Goal: Information Seeking & Learning: Learn about a topic

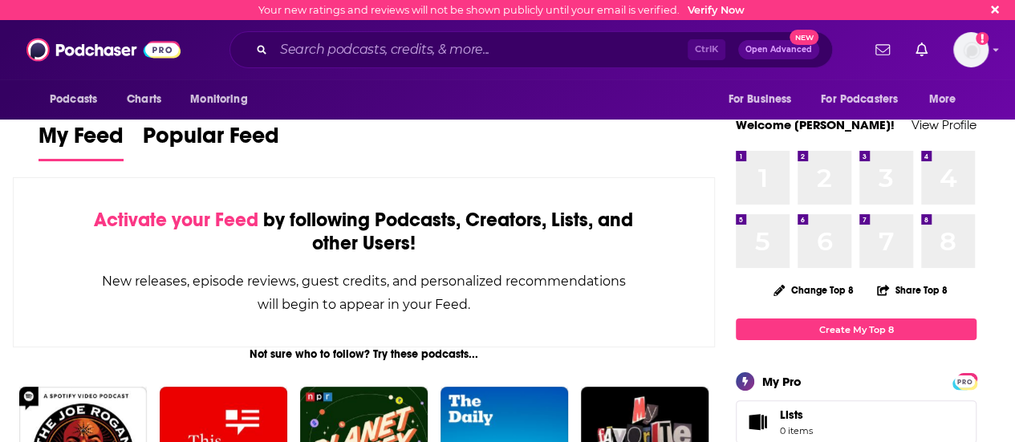
click at [331, 49] on input "Search podcasts, credits, & more..." at bounding box center [481, 50] width 414 height 26
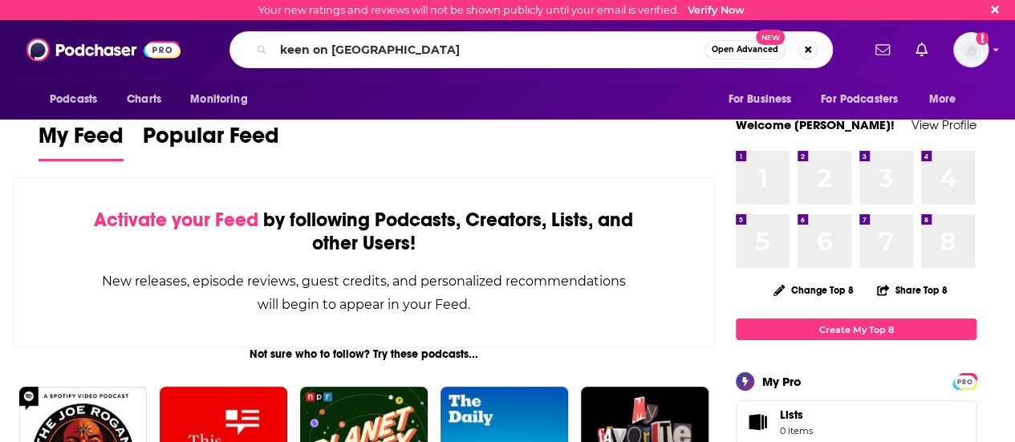
type input "keen on [GEOGRAPHIC_DATA]"
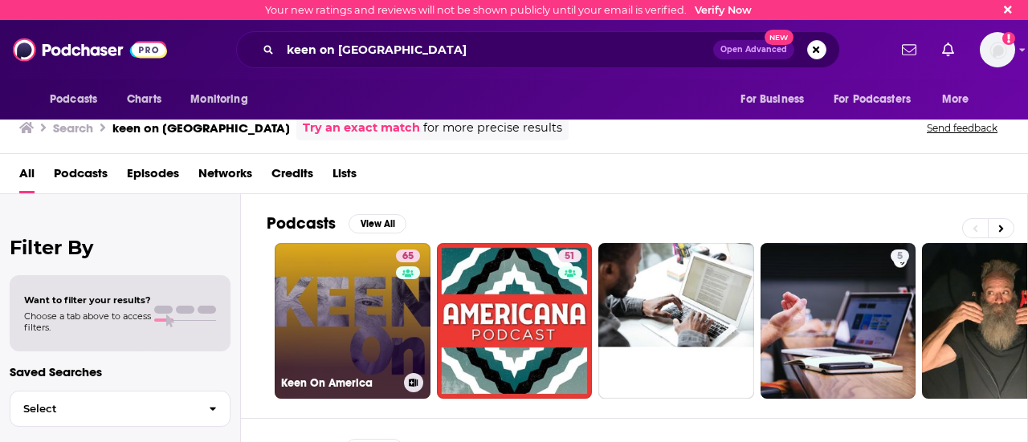
click at [356, 328] on link "65 Keen On America" at bounding box center [353, 321] width 156 height 156
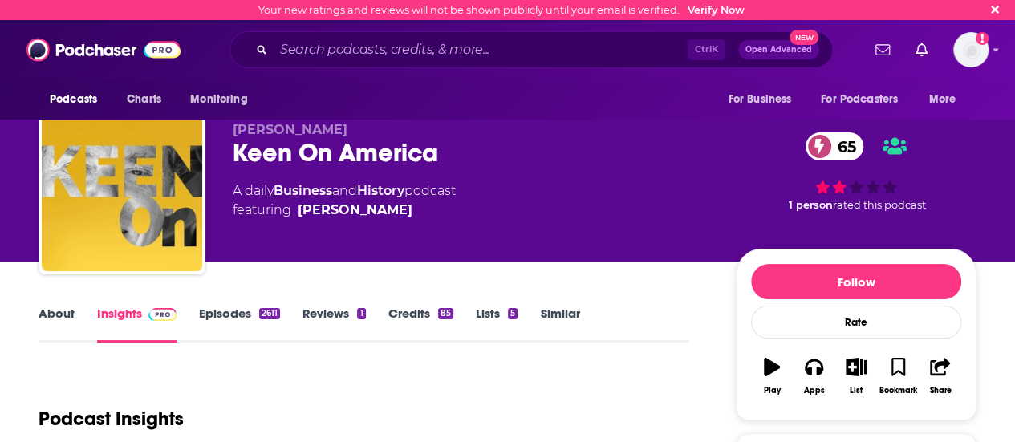
scroll to position [226, 0]
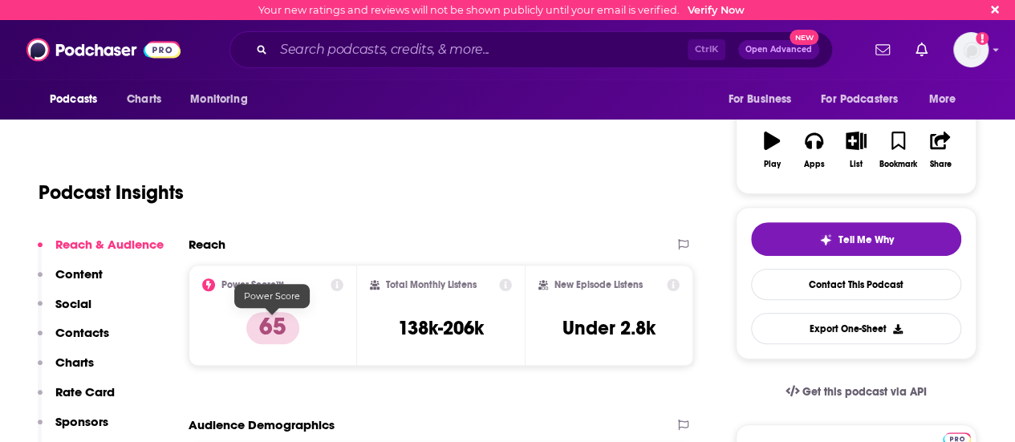
click at [268, 343] on p "65" at bounding box center [272, 328] width 53 height 32
click at [337, 286] on icon at bounding box center [337, 285] width 13 height 13
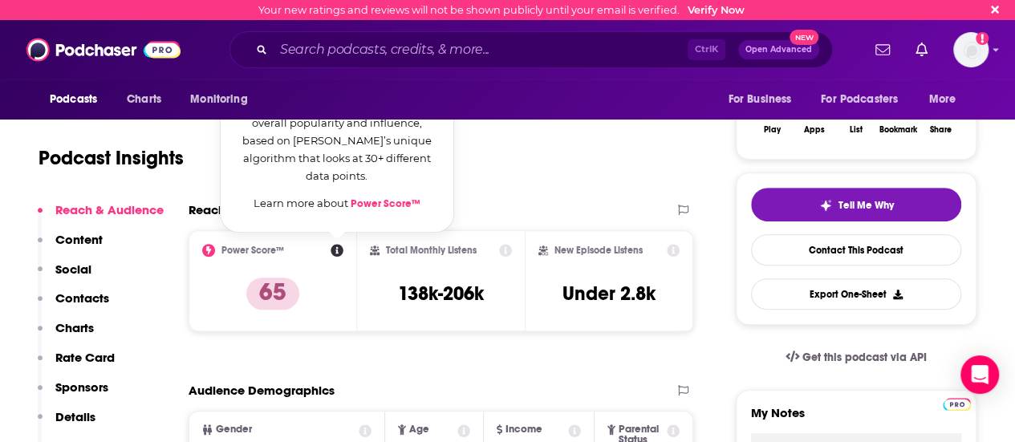
scroll to position [260, 0]
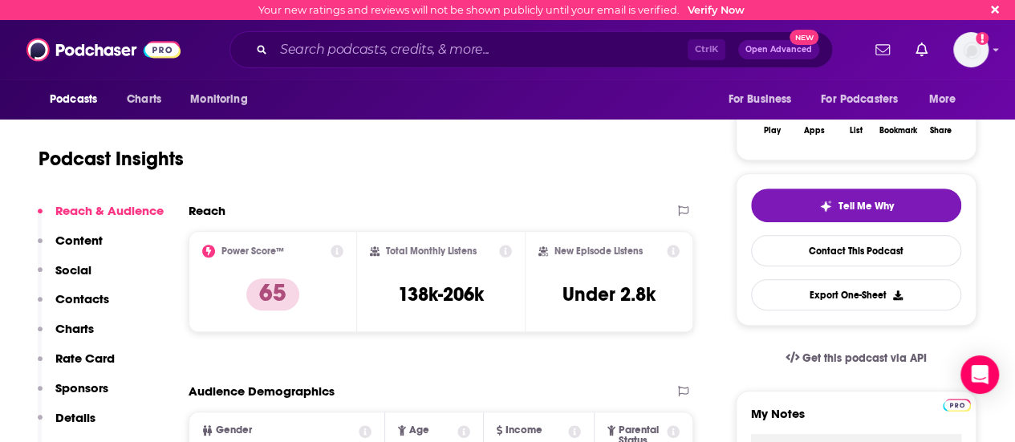
click at [501, 246] on icon at bounding box center [505, 251] width 13 height 13
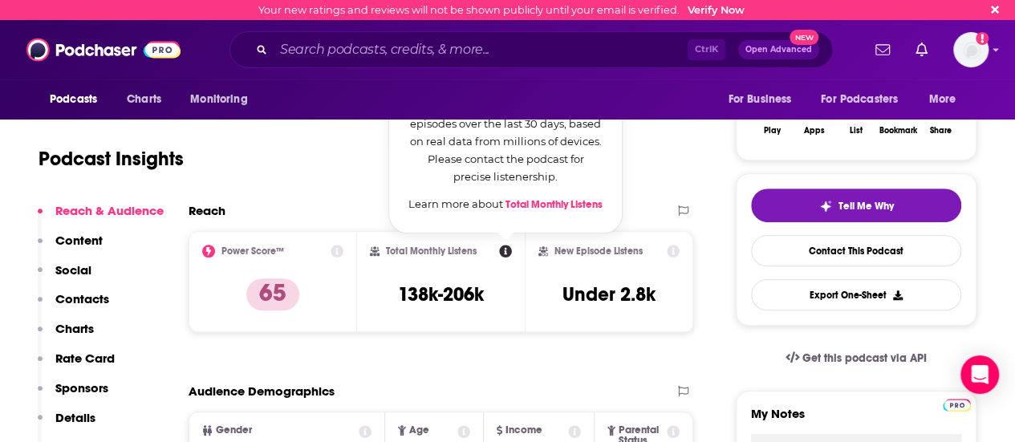
scroll to position [167, 0]
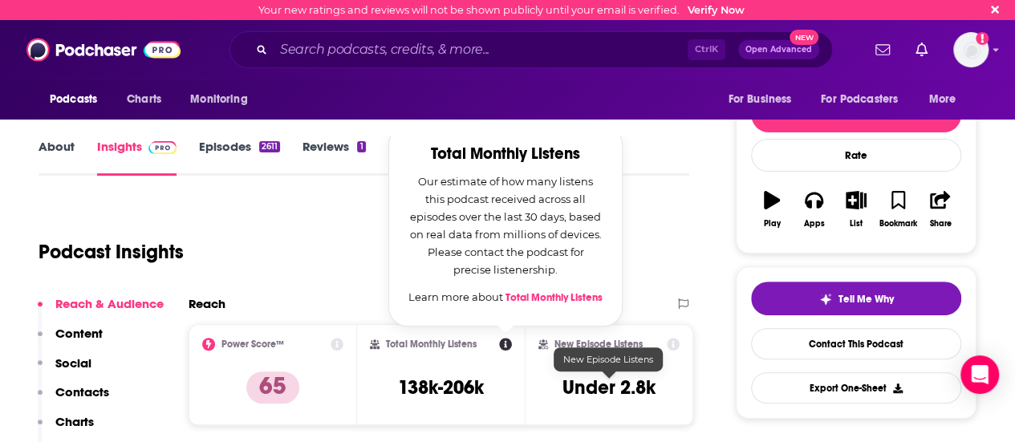
click at [646, 397] on h3 "Under 2.8k" at bounding box center [609, 388] width 93 height 24
